Goal: Transaction & Acquisition: Register for event/course

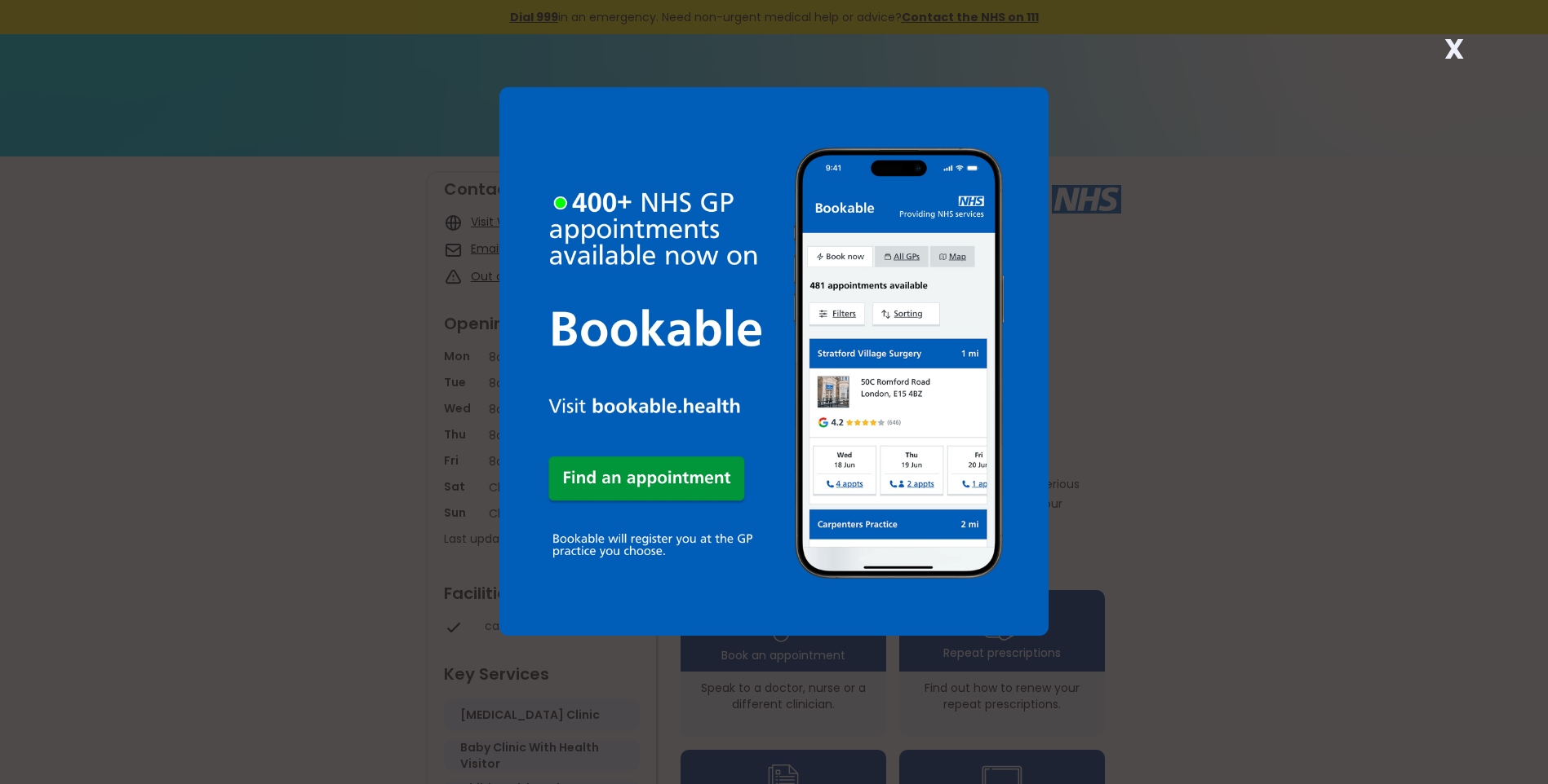
click at [1455, 47] on strong "X" at bounding box center [1453, 49] width 20 height 39
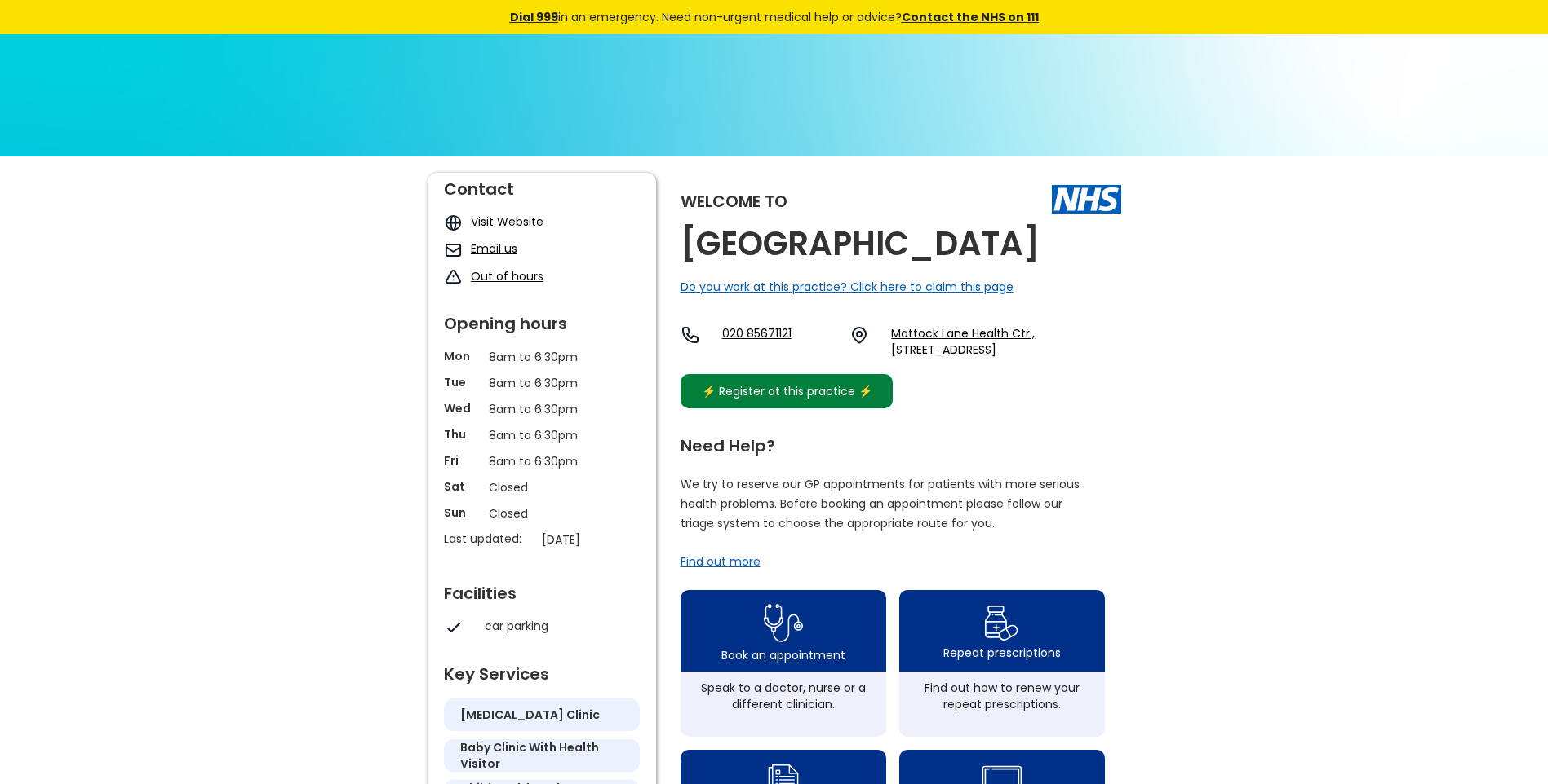
click at [784, 401] on div "⚡️ Register at this practice ⚡️" at bounding box center [787, 391] width 188 height 18
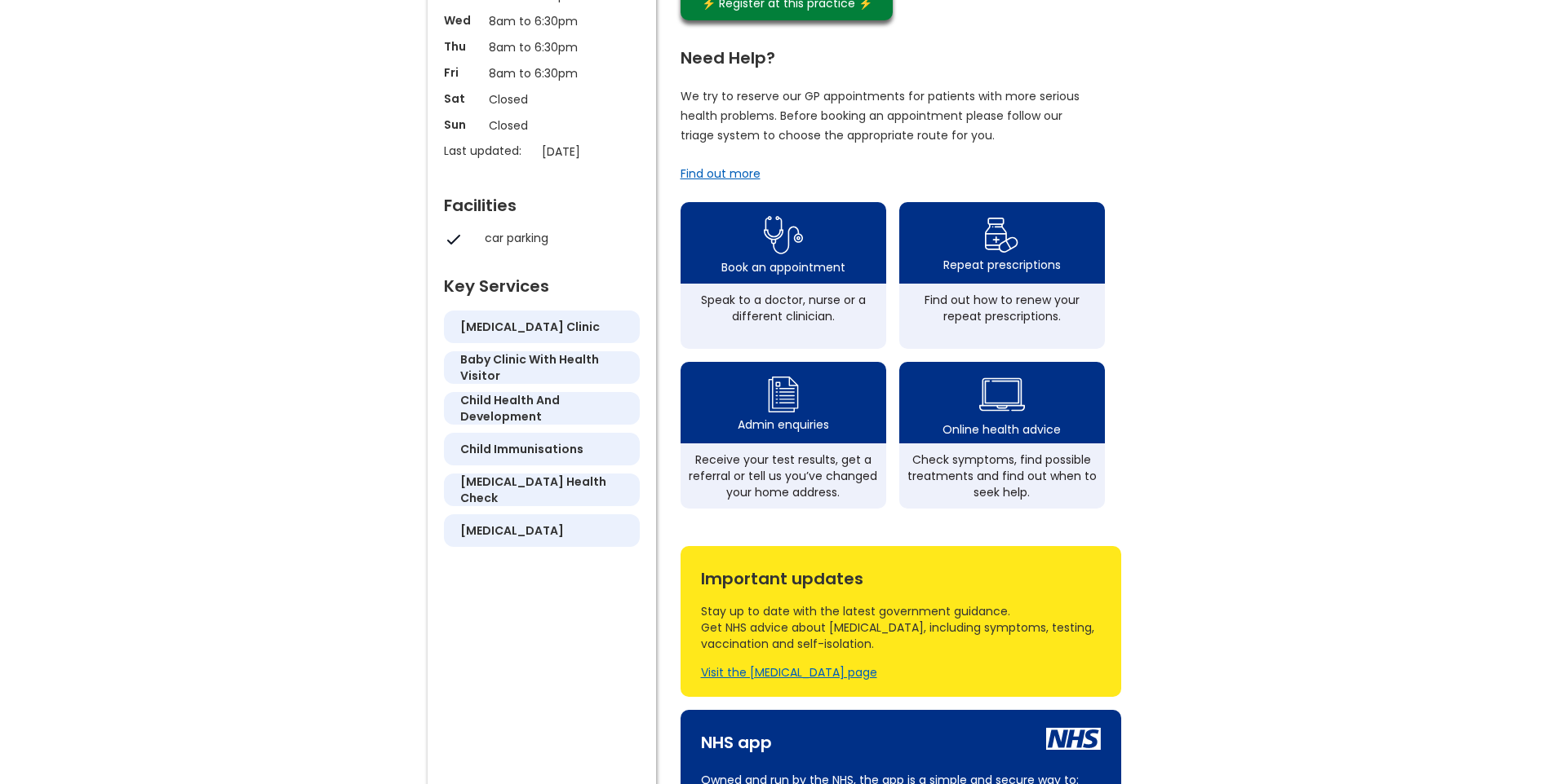
scroll to position [408, 0]
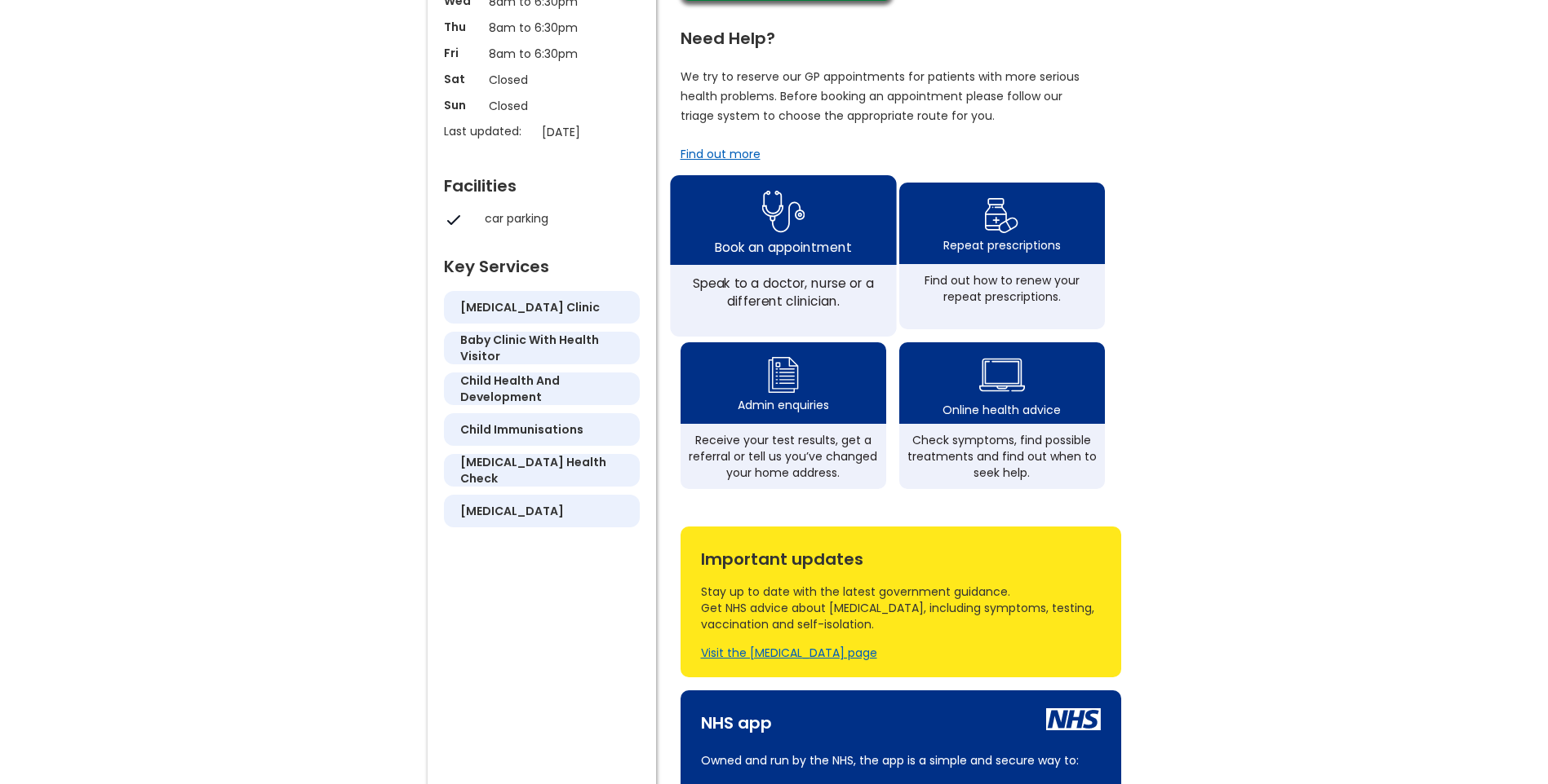
click at [802, 238] on img at bounding box center [783, 211] width 43 height 53
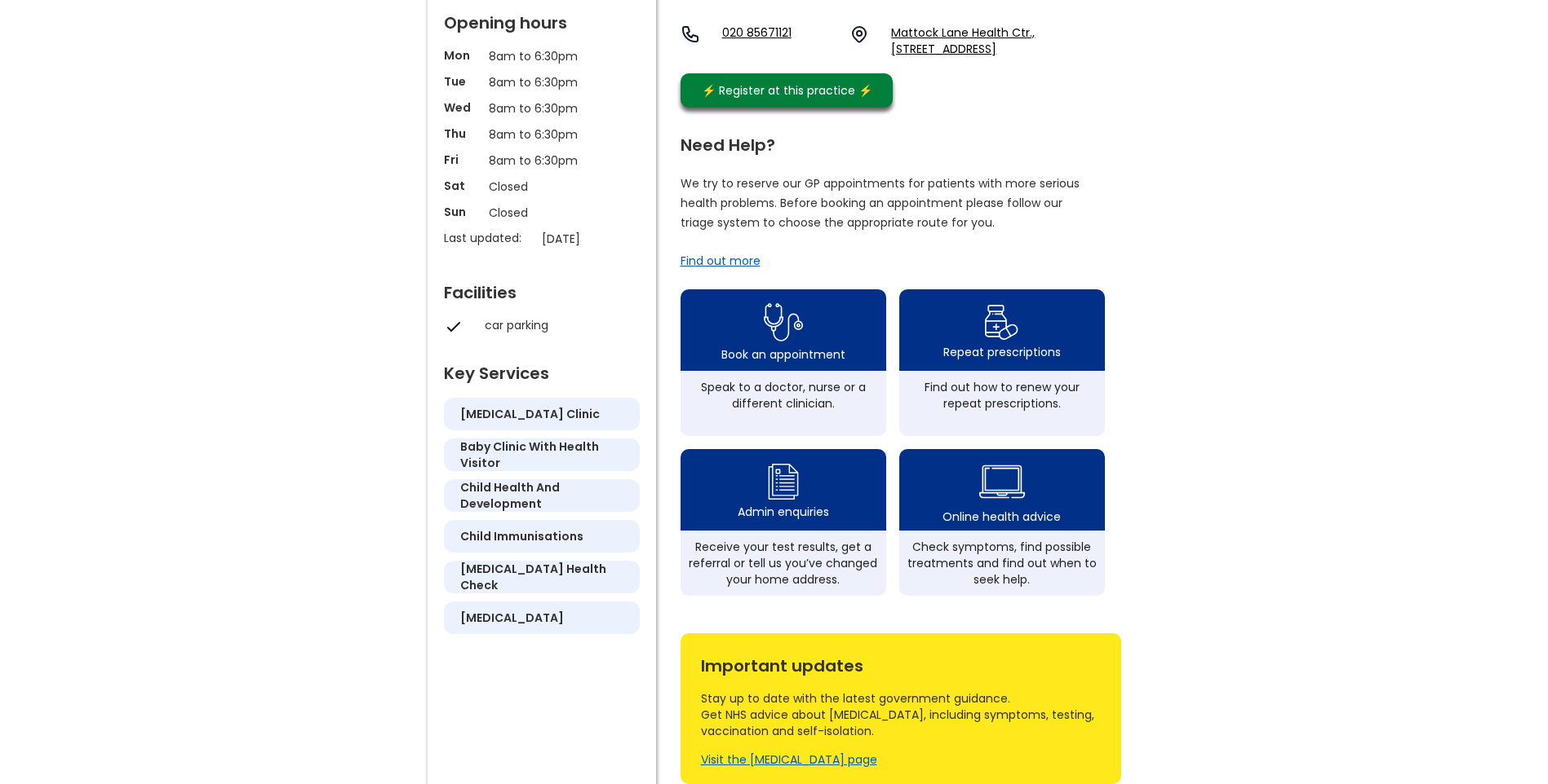
scroll to position [82, 0]
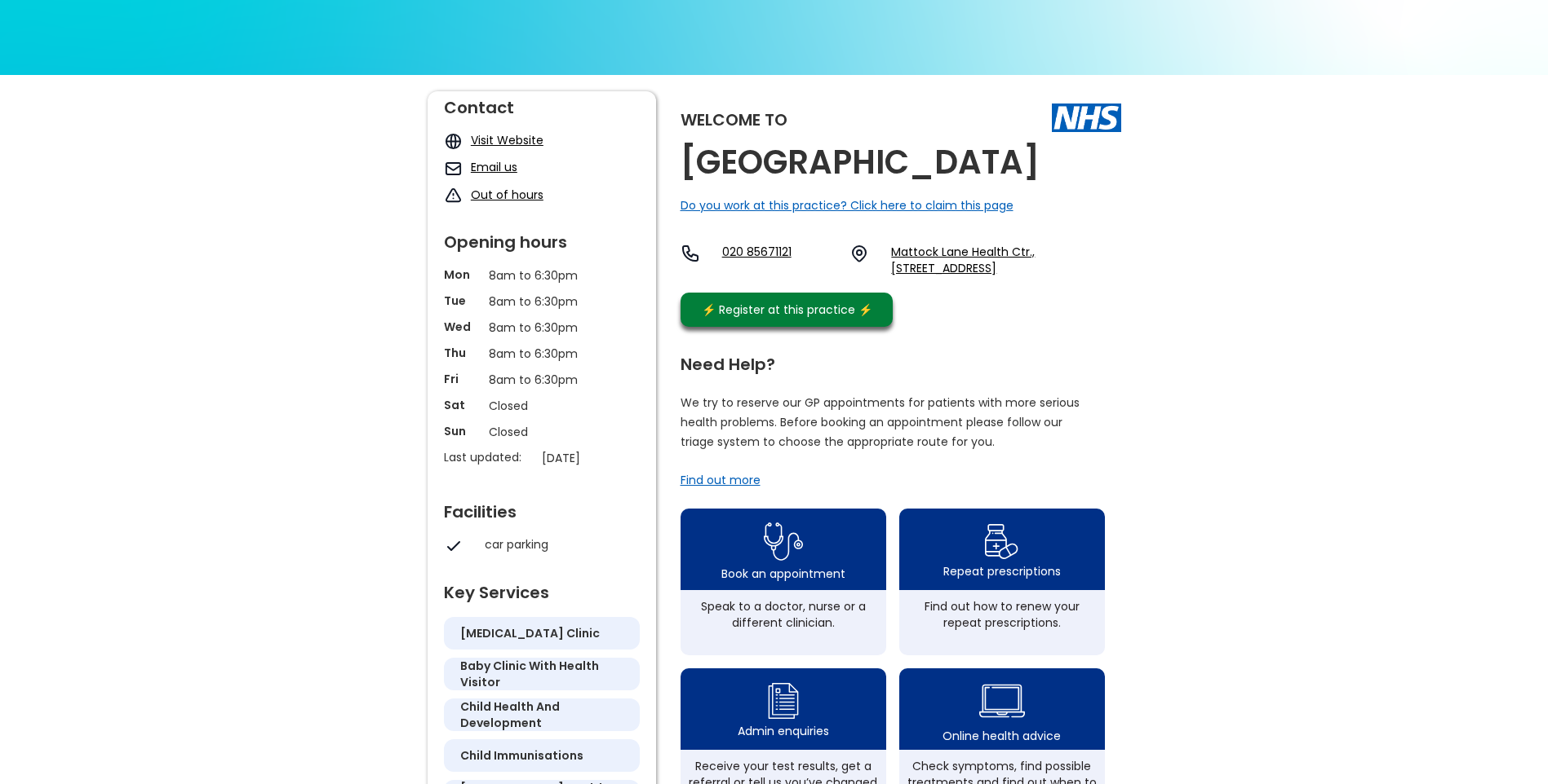
click at [524, 142] on link "Visit Website" at bounding box center [506, 140] width 72 height 17
click at [733, 488] on div "Find out more" at bounding box center [720, 480] width 80 height 17
click at [992, 276] on link "Mattock Lane Health Ctr., [STREET_ADDRESS]" at bounding box center [1005, 260] width 230 height 33
click at [784, 214] on div "Do you work at this practice? Click here to claim this page" at bounding box center [846, 205] width 333 height 17
click at [767, 214] on div "Do you work at this practice? Click here to claim this page" at bounding box center [846, 205] width 333 height 17
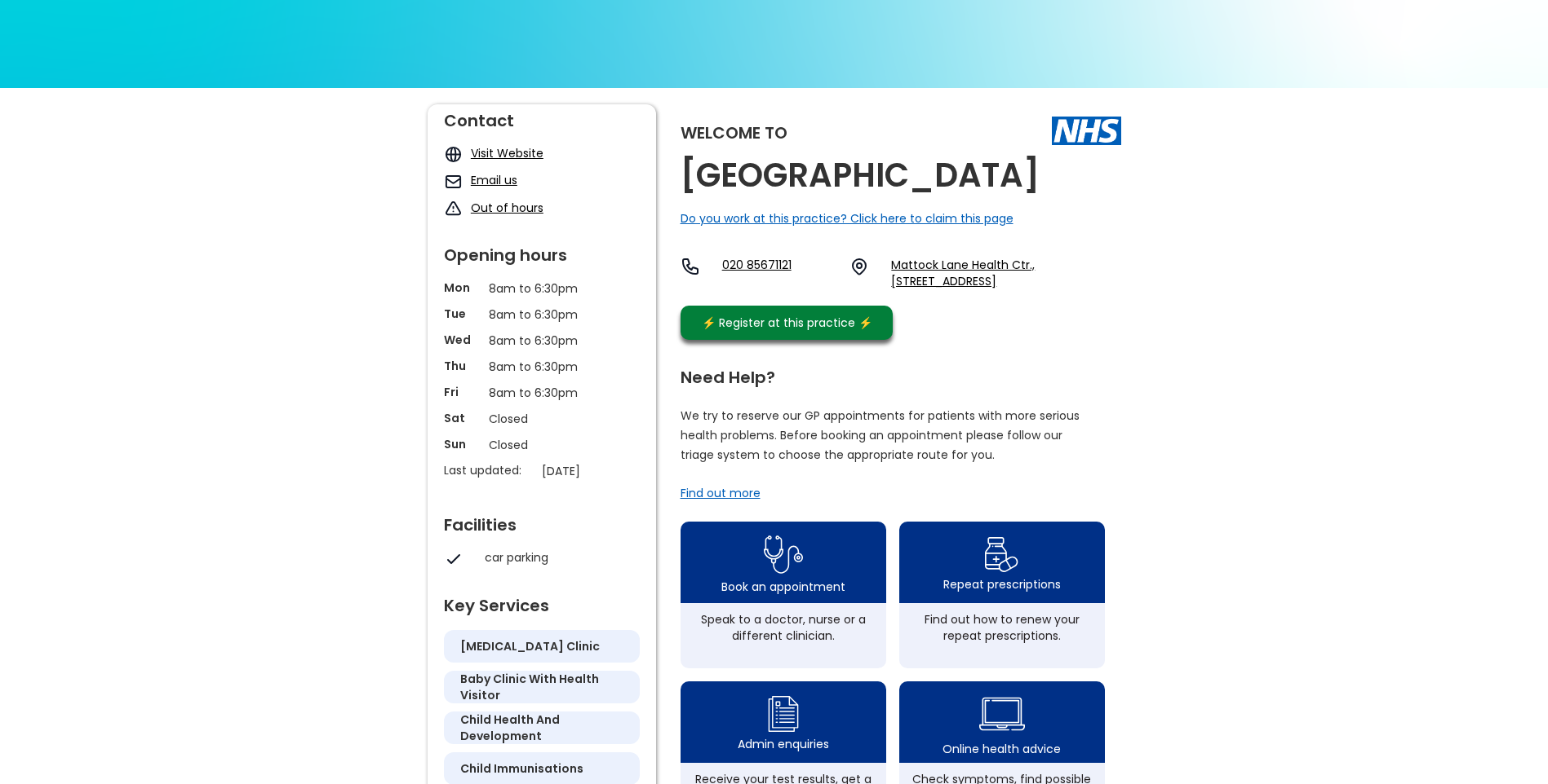
scroll to position [0, 0]
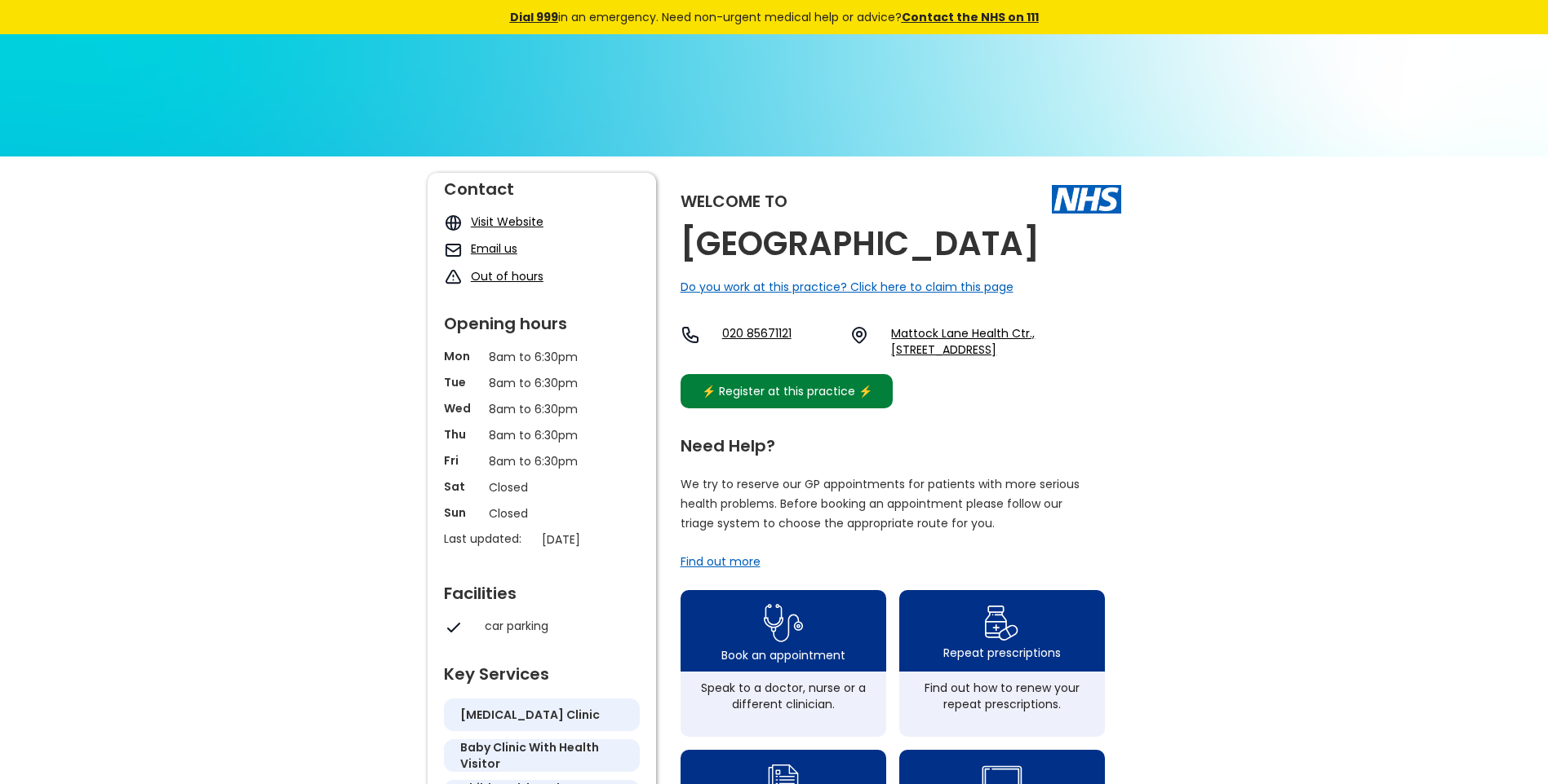
click at [807, 409] on link "⚡️ Register at this practice ⚡️" at bounding box center [786, 391] width 212 height 34
click at [964, 14] on strong "Contact the NHS on 111" at bounding box center [971, 17] width 137 height 17
